Goal: Task Accomplishment & Management: Use online tool/utility

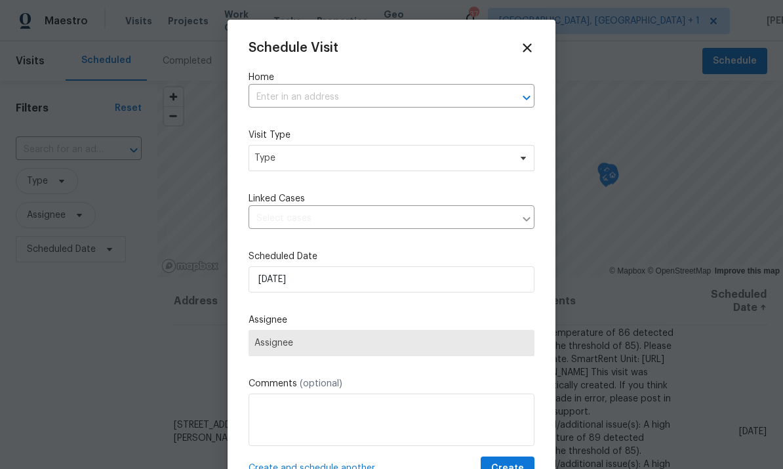
scroll to position [644, 0]
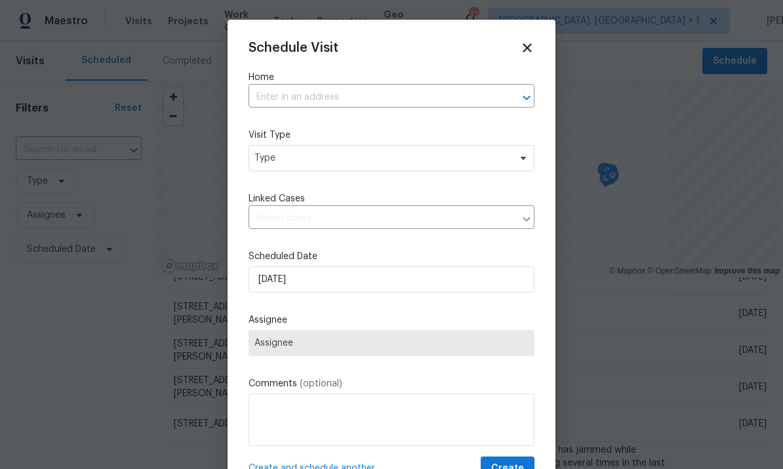
click at [319, 98] on input "text" at bounding box center [372, 97] width 249 height 20
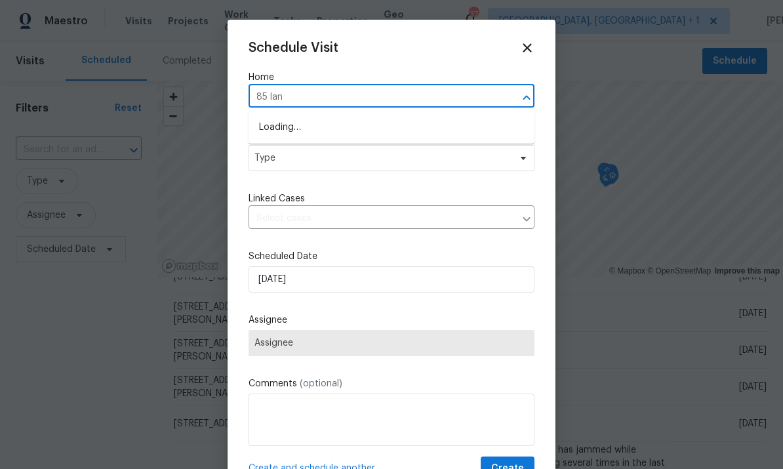
type input "85 land"
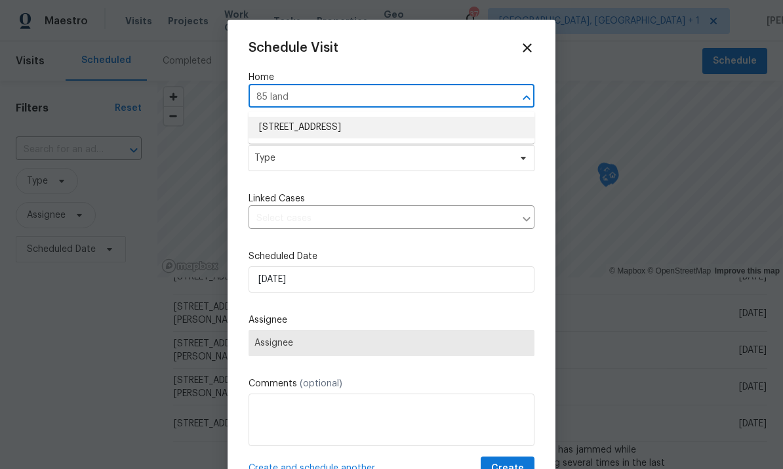
click at [364, 120] on li "[STREET_ADDRESS]" at bounding box center [391, 128] width 286 height 22
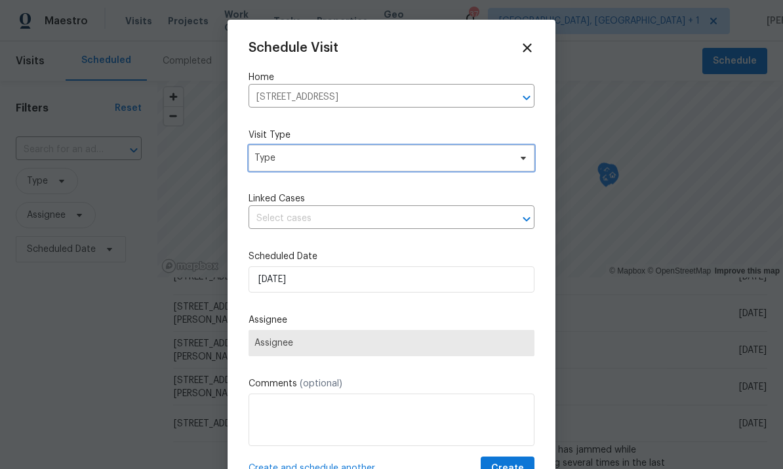
click at [519, 166] on span "Type" at bounding box center [391, 158] width 286 height 26
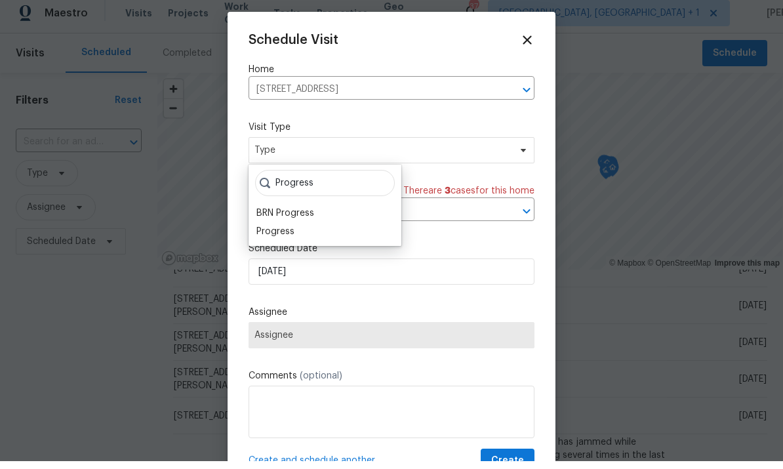
scroll to position [8, 0]
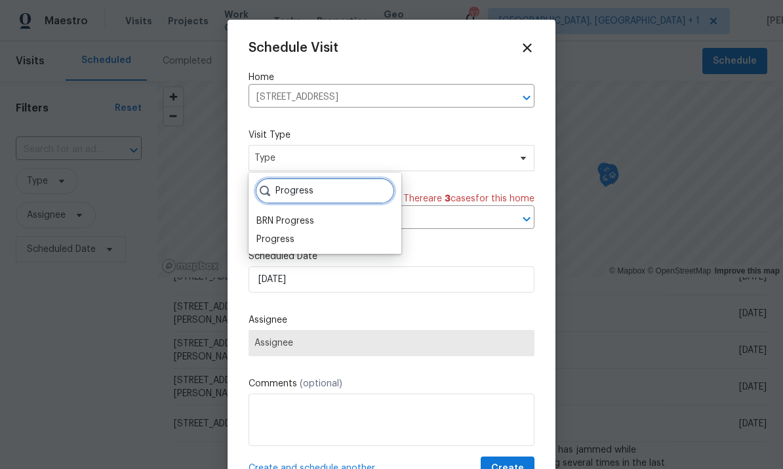
type input "Progress"
click at [289, 235] on div "Progress" at bounding box center [275, 239] width 38 height 13
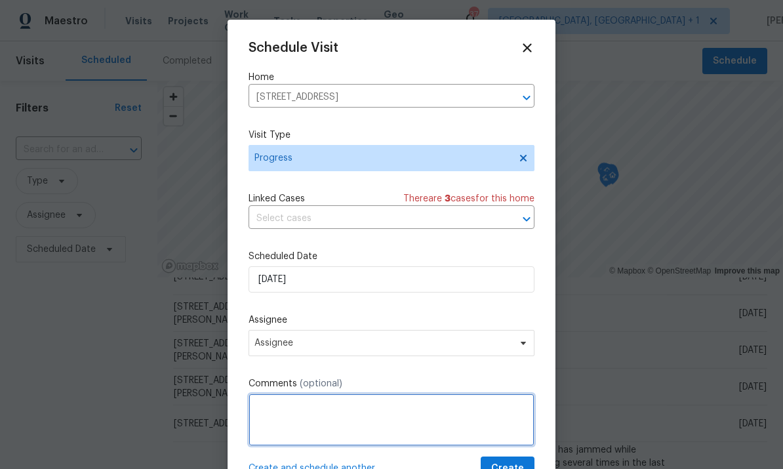
click at [330, 413] on textarea at bounding box center [391, 419] width 286 height 52
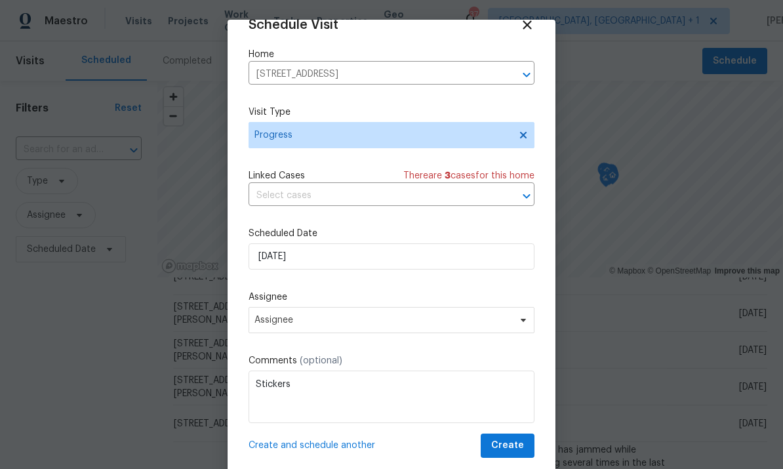
scroll to position [26, 0]
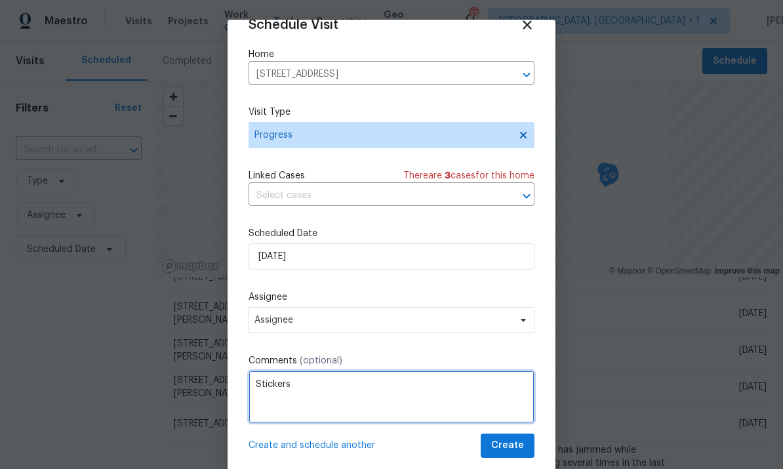
type textarea "Stickers"
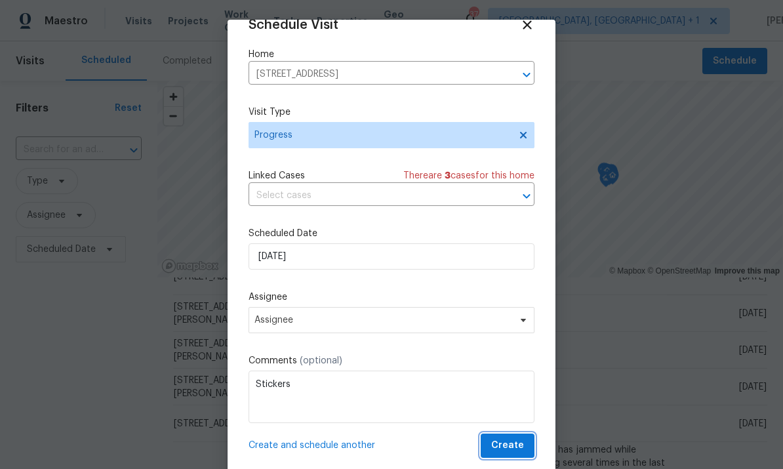
click at [507, 447] on span "Create" at bounding box center [507, 445] width 33 height 16
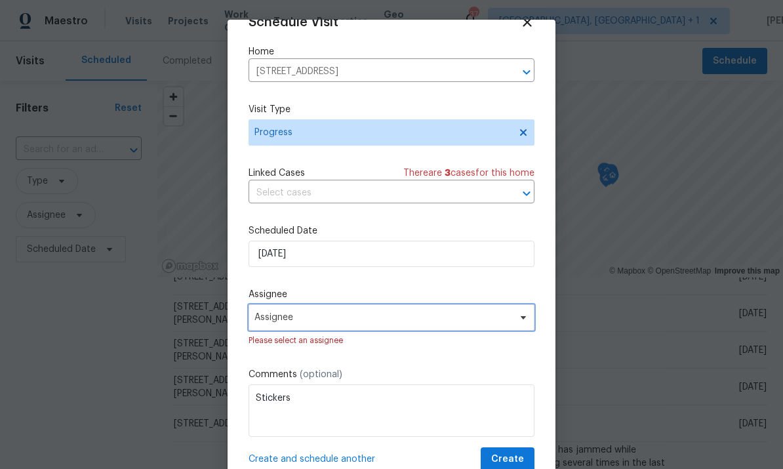
click at [520, 327] on span "Assignee" at bounding box center [391, 317] width 286 height 26
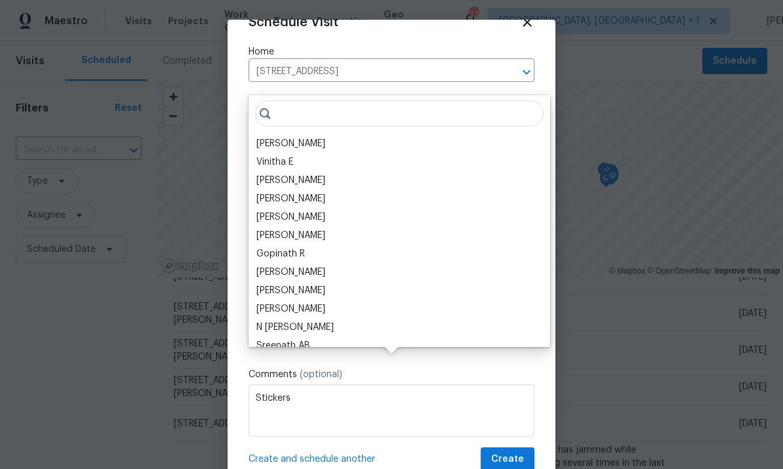
click at [300, 137] on div "[PERSON_NAME]" at bounding box center [290, 143] width 69 height 13
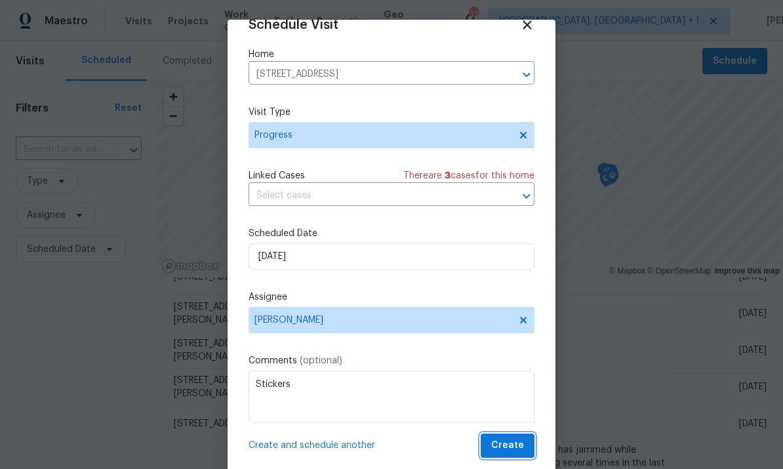
click at [511, 450] on span "Create" at bounding box center [507, 445] width 33 height 16
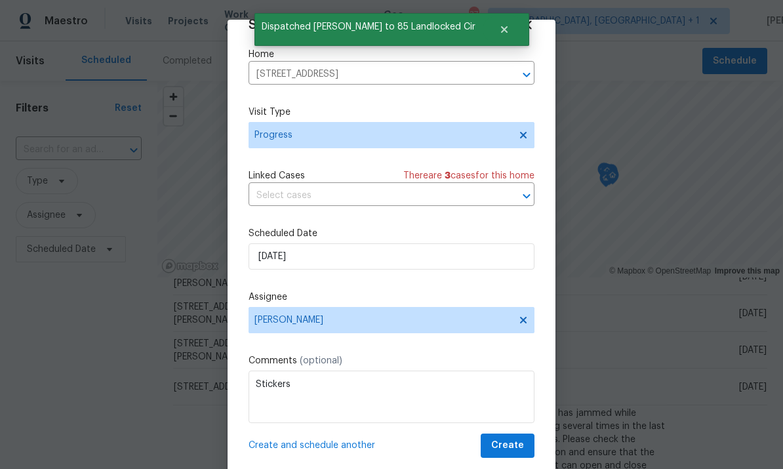
scroll to position [640, 0]
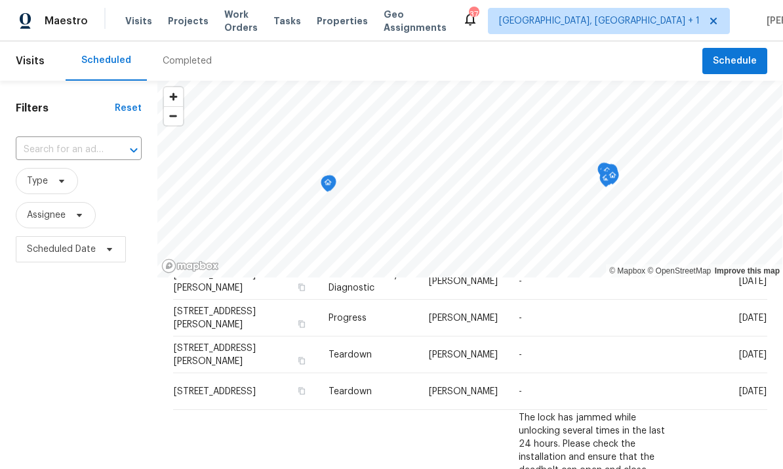
click at [93, 150] on input "text" at bounding box center [60, 150] width 89 height 20
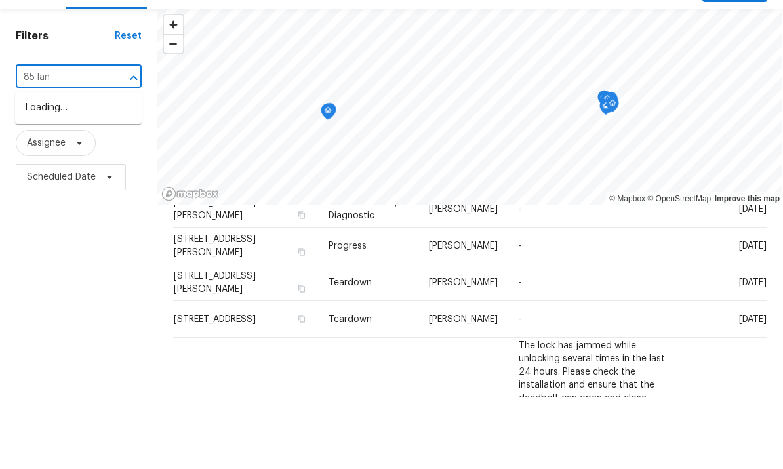
type input "85 land"
click at [81, 169] on li "[STREET_ADDRESS]" at bounding box center [78, 180] width 126 height 22
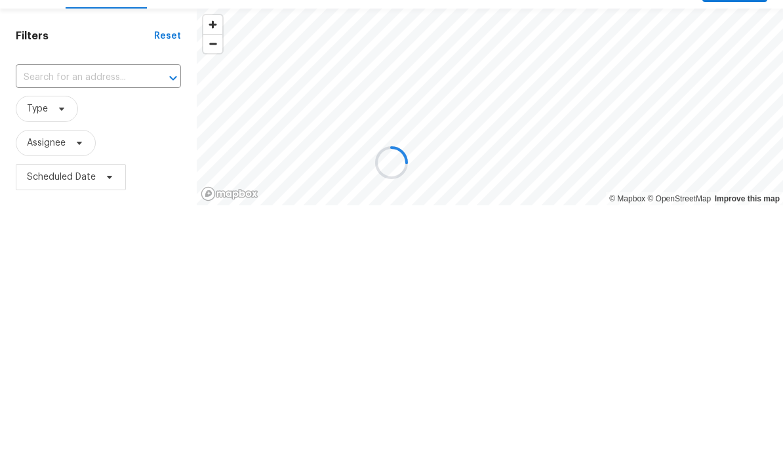
type input "[STREET_ADDRESS]"
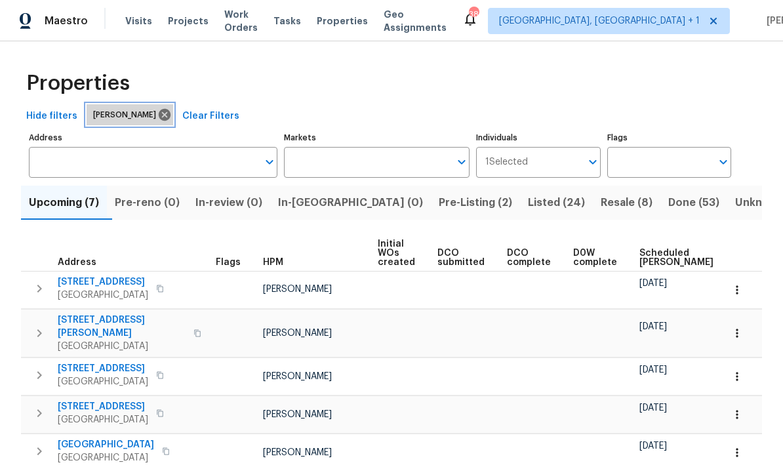
click at [159, 115] on icon at bounding box center [165, 115] width 12 height 12
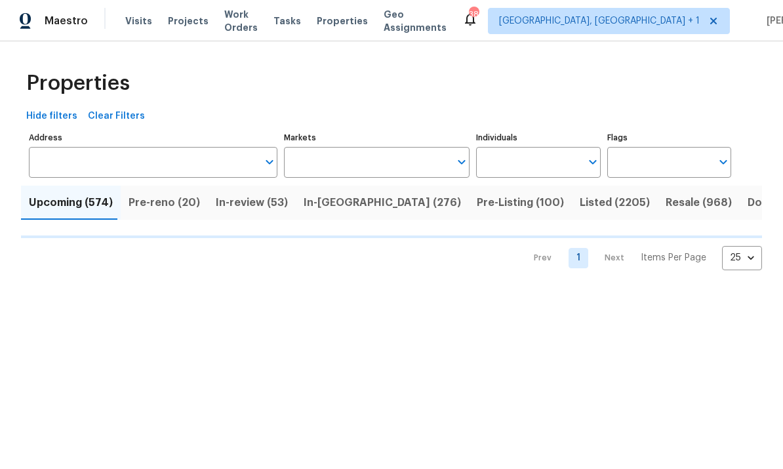
click at [562, 165] on input "Individuals" at bounding box center [528, 162] width 104 height 31
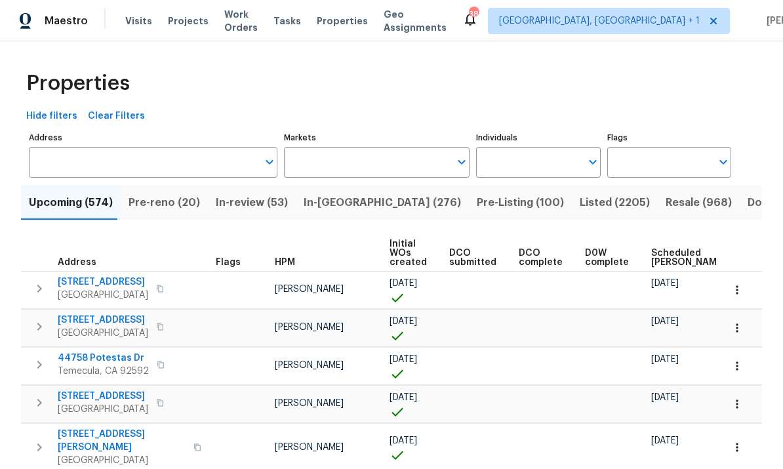
click at [537, 157] on input "Individuals" at bounding box center [528, 162] width 104 height 31
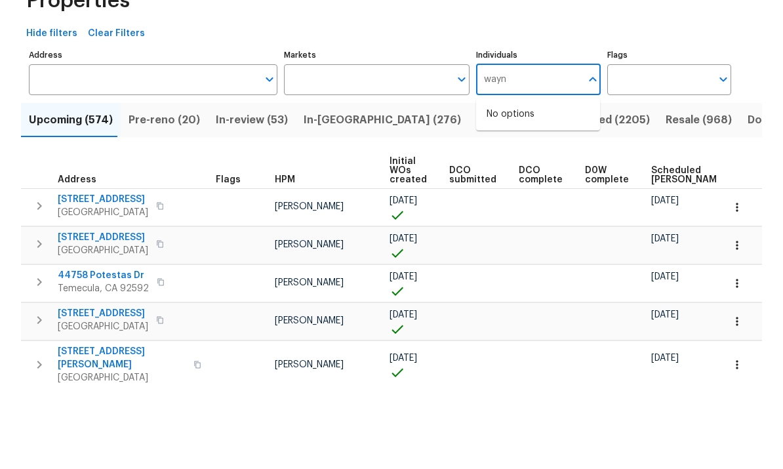
type input "wayne"
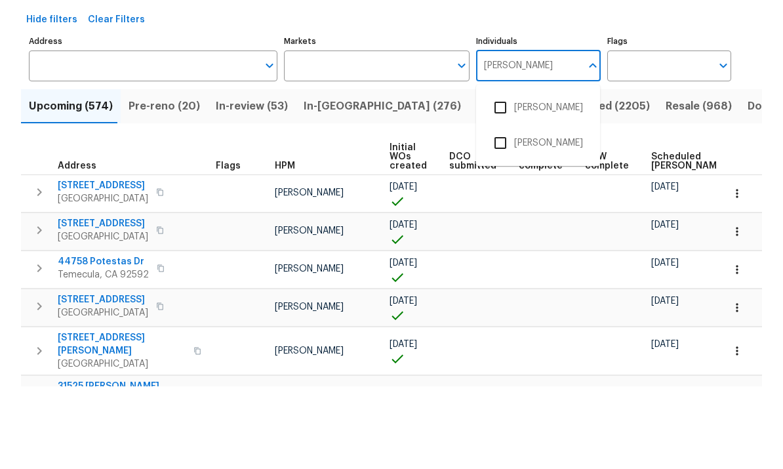
scroll to position [20, 0]
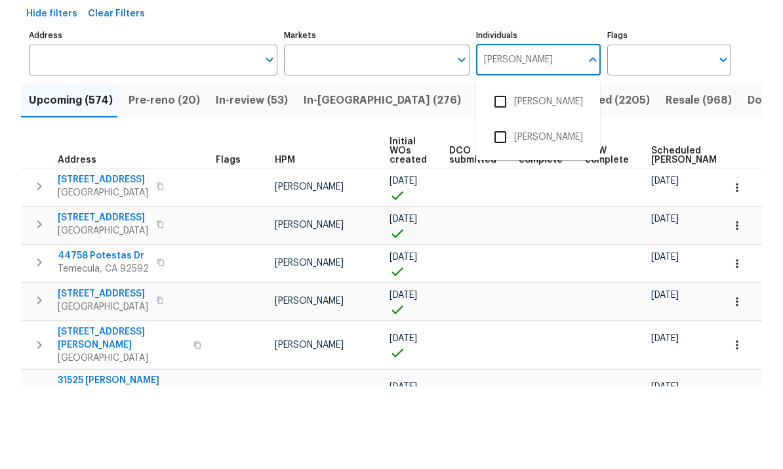
click at [499, 206] on input "checkbox" at bounding box center [500, 220] width 28 height 28
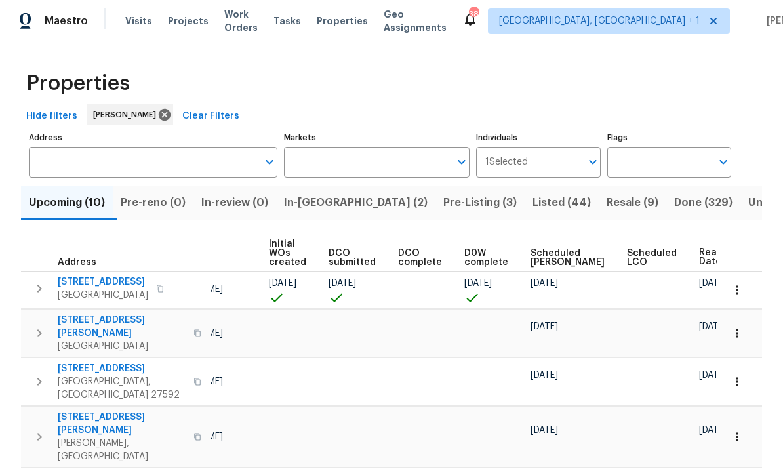
scroll to position [0, 108]
